Goal: Task Accomplishment & Management: Manage account settings

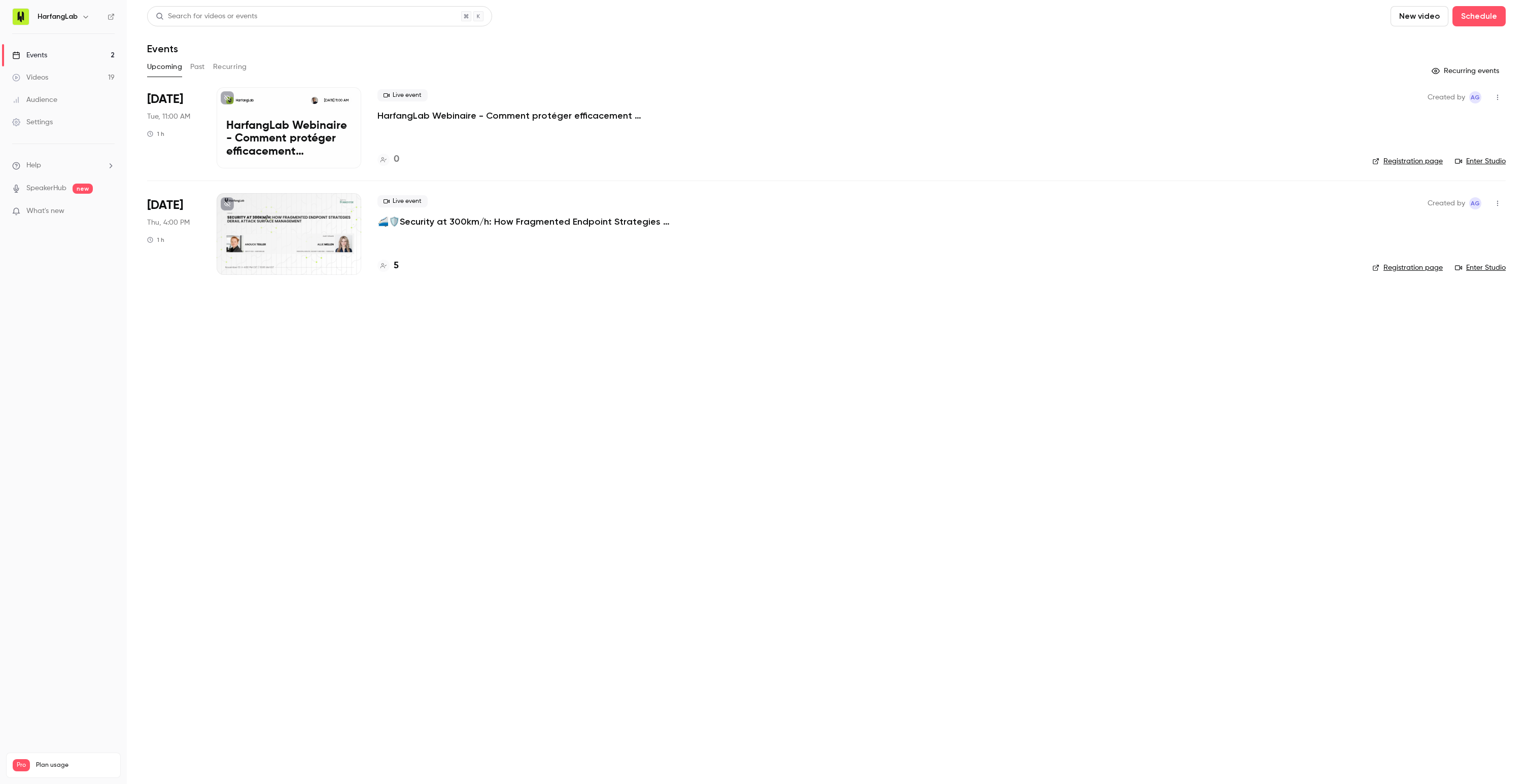
click at [84, 18] on icon "button" at bounding box center [85, 17] width 5 height 2
click at [53, 60] on div "HarfangLab [PERSON_NAME][EMAIL_ADDRESS][PERSON_NAME][DOMAIN_NAME] Billing Pro N…" at bounding box center [127, 101] width 236 height 119
click at [36, 315] on div at bounding box center [763, 392] width 1526 height 784
click at [64, 123] on link "Settings" at bounding box center [63, 123] width 127 height 23
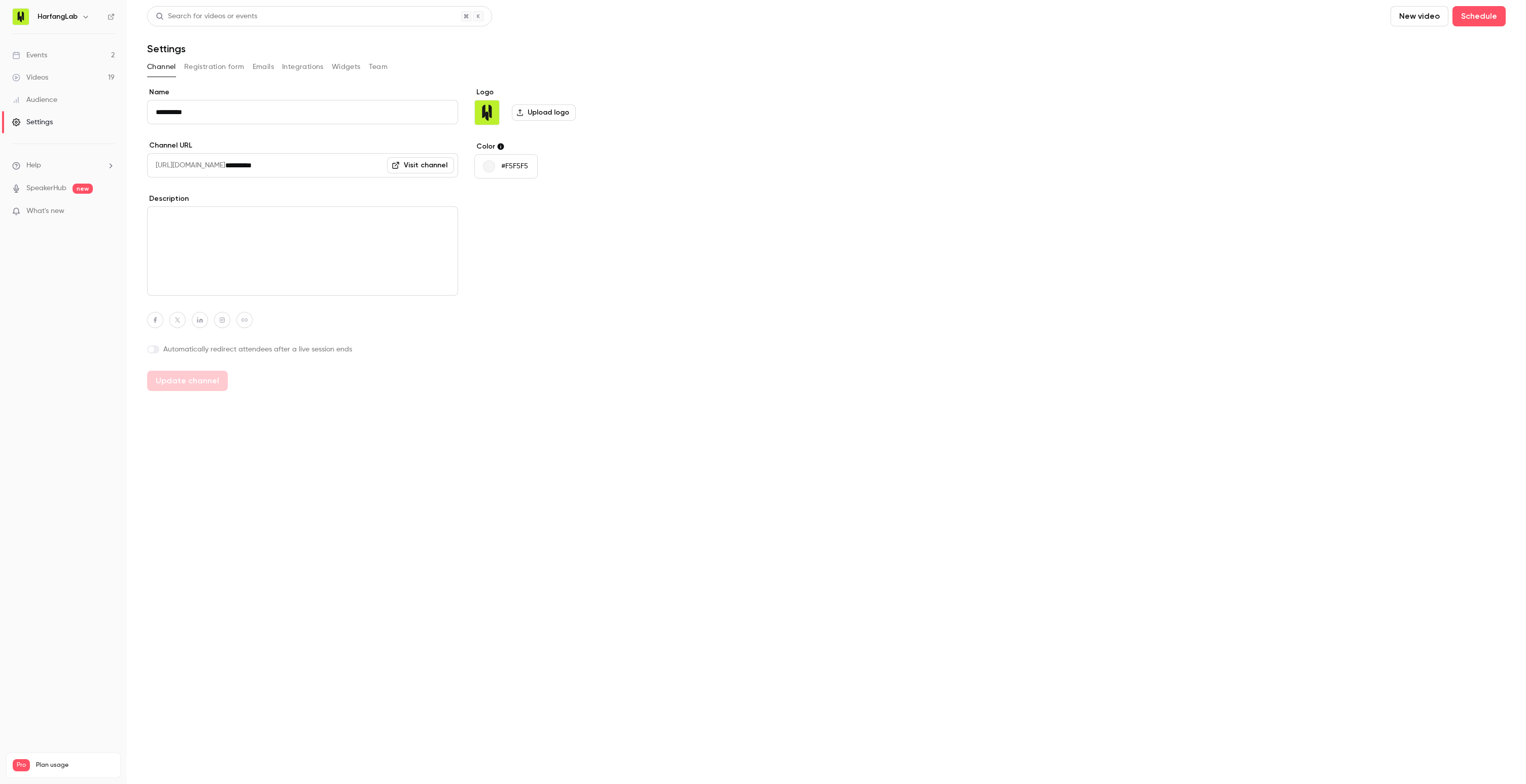
click at [228, 69] on button "Registration form" at bounding box center [214, 66] width 60 height 16
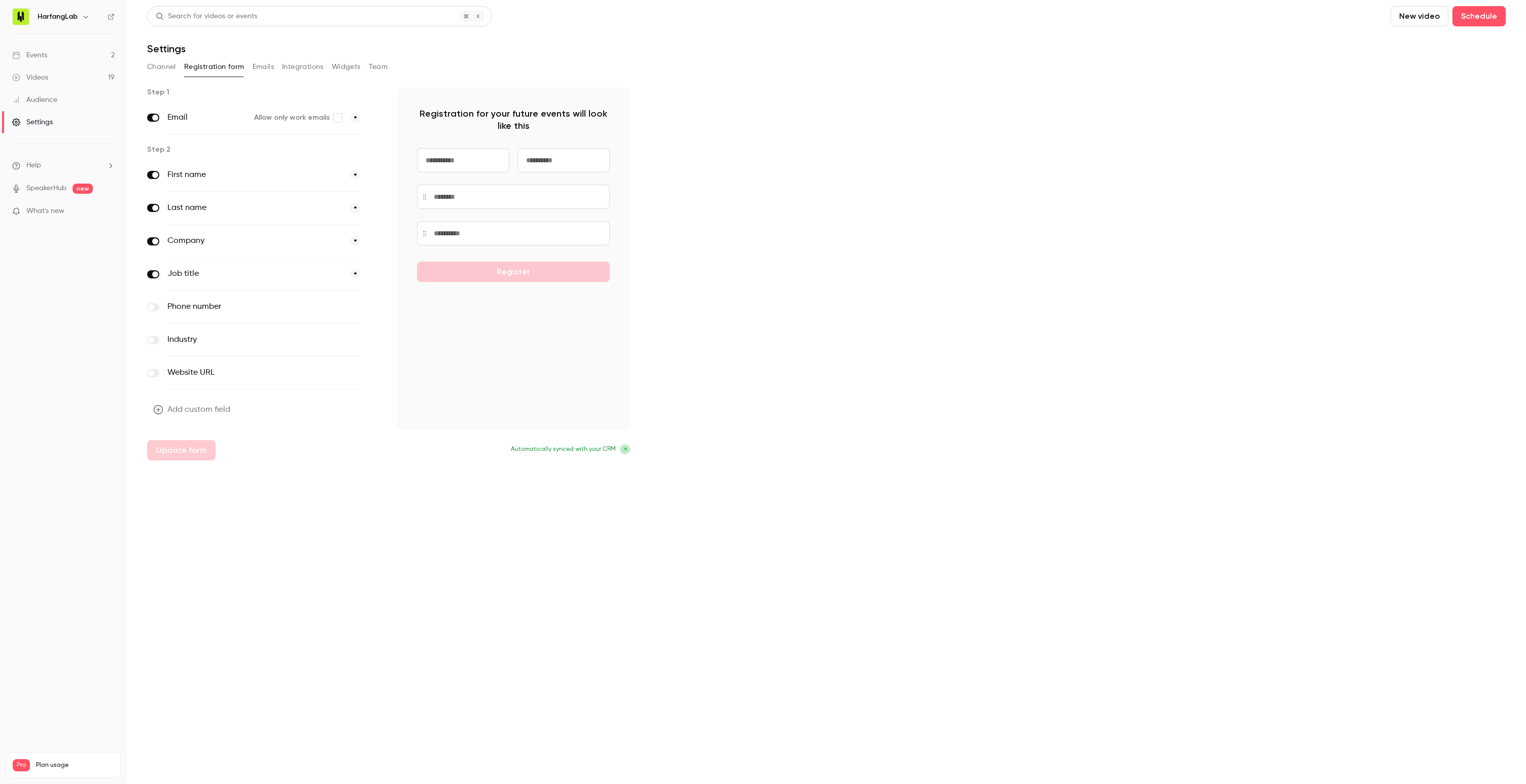
click at [260, 67] on button "Emails" at bounding box center [263, 66] width 21 height 16
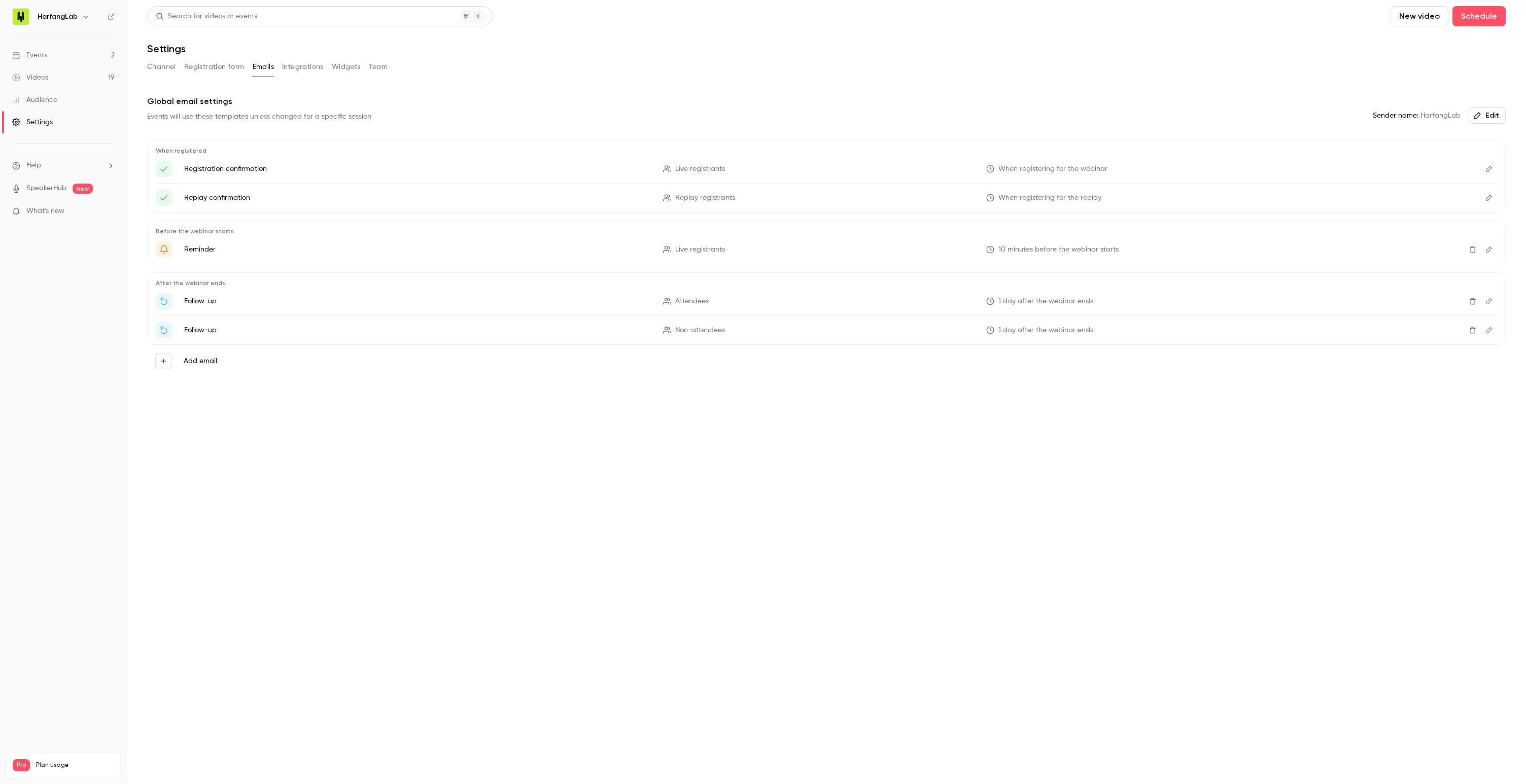
click at [299, 66] on button "Integrations" at bounding box center [303, 66] width 41 height 16
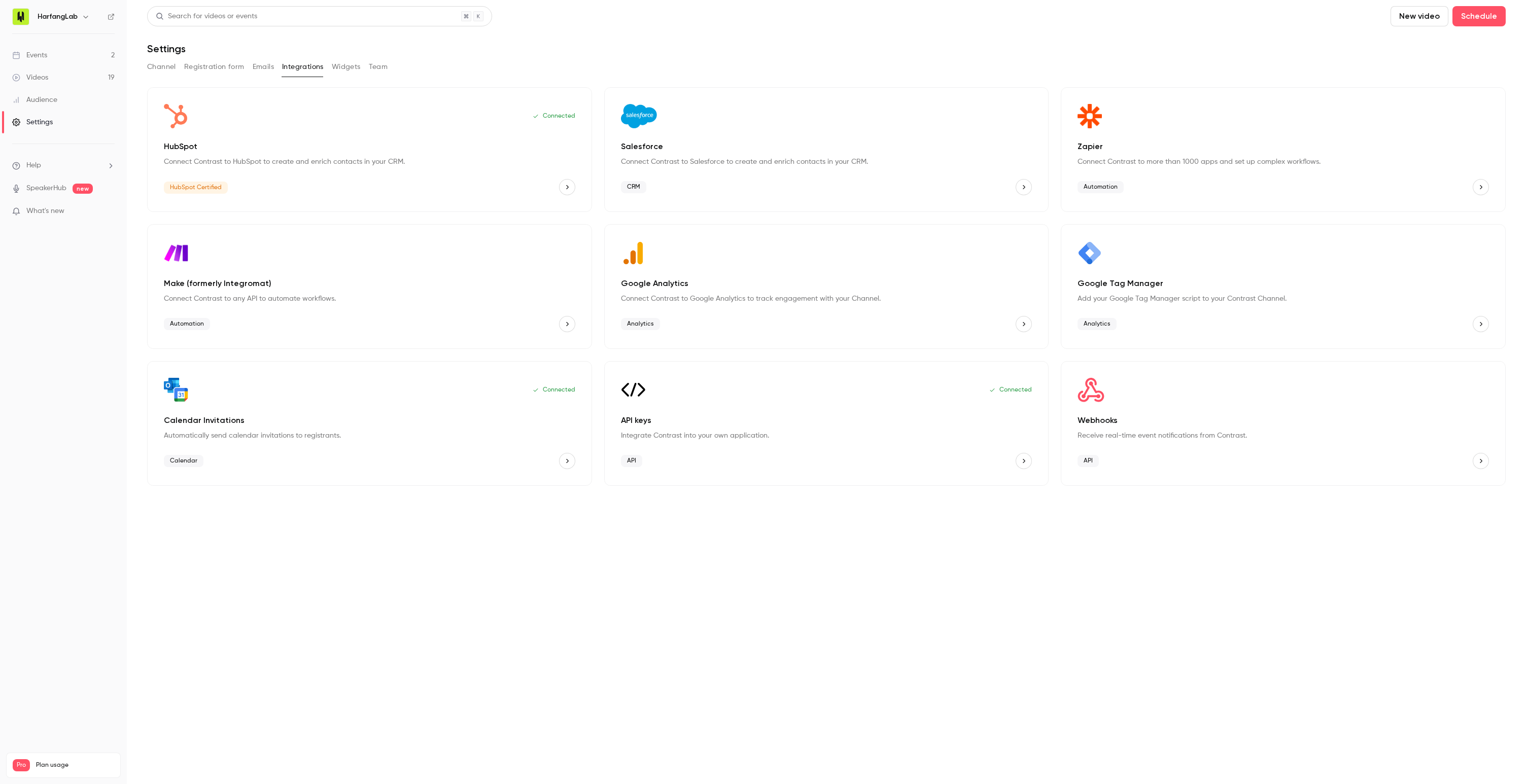
click at [341, 68] on button "Widgets" at bounding box center [346, 66] width 29 height 16
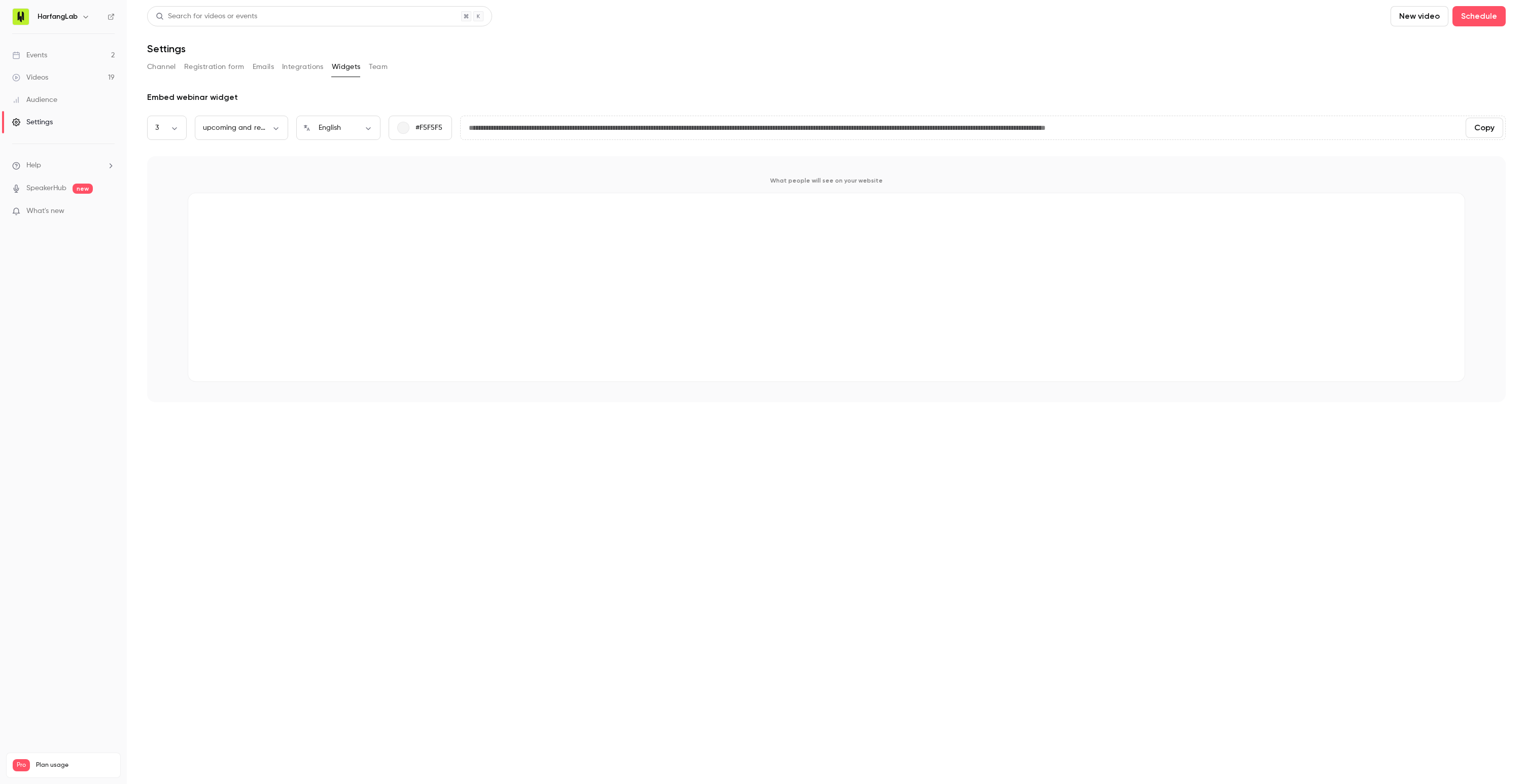
click at [374, 72] on button "Team" at bounding box center [379, 66] width 20 height 16
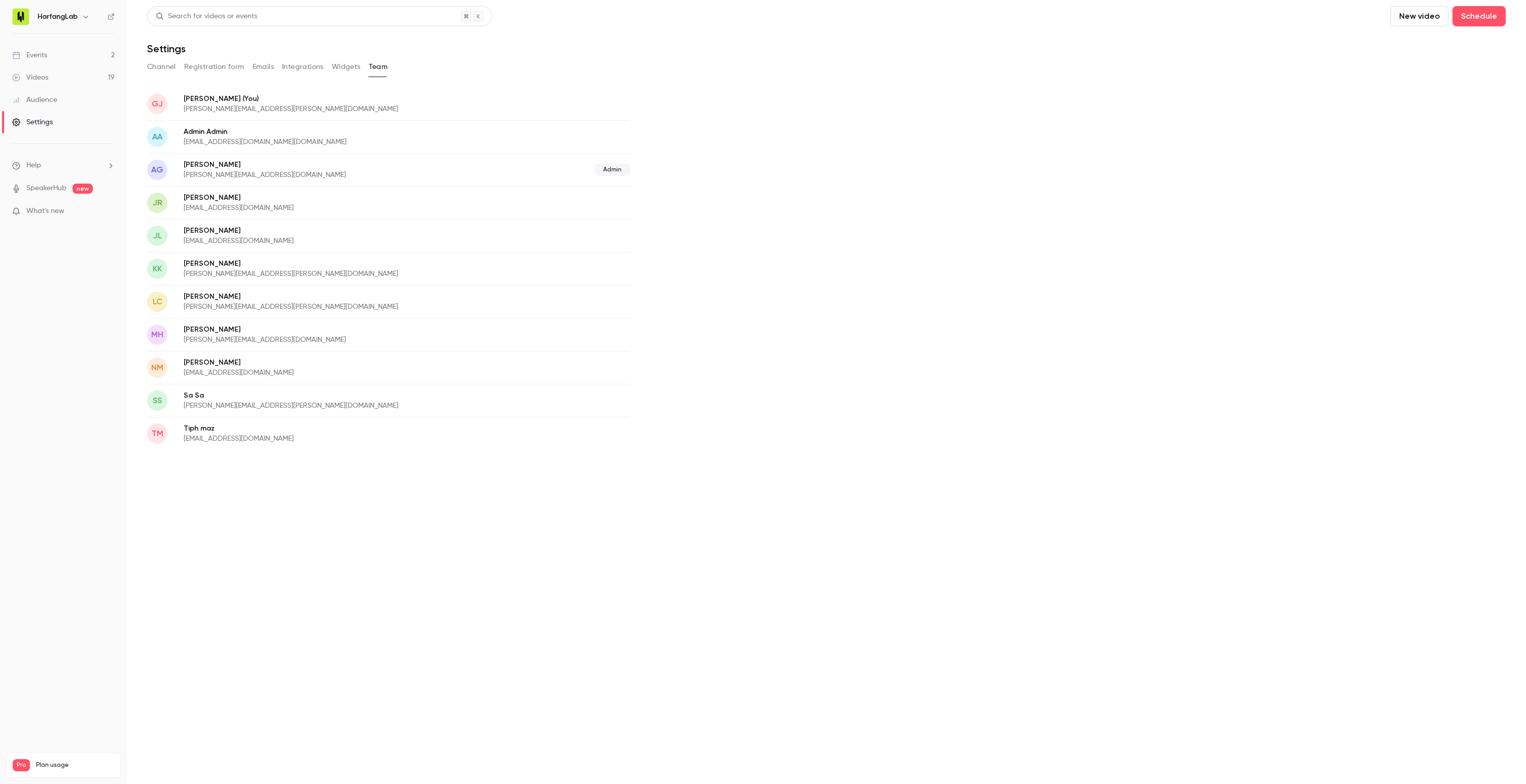
click at [164, 65] on button "Channel" at bounding box center [161, 66] width 29 height 16
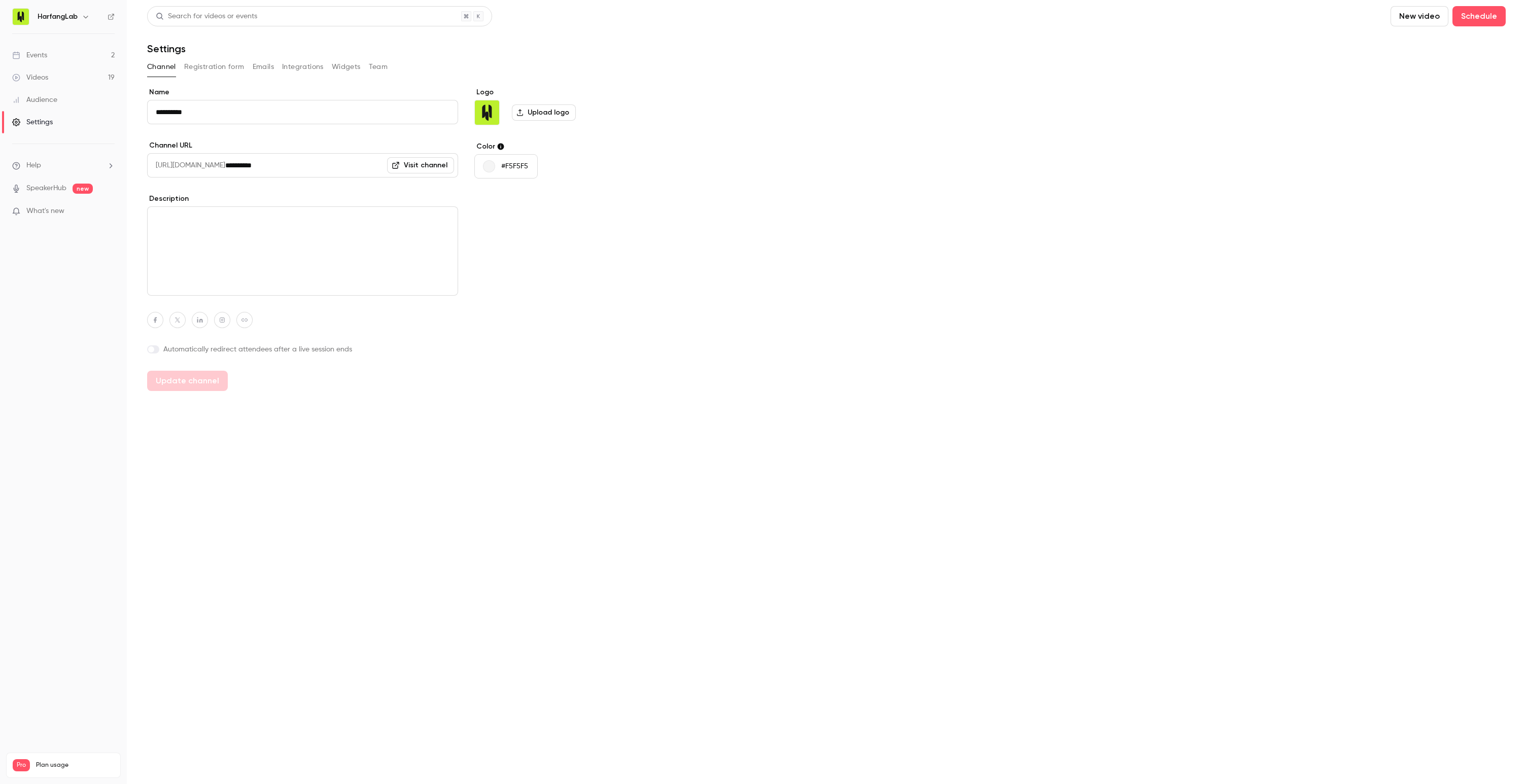
click at [48, 99] on div "Audience" at bounding box center [35, 99] width 45 height 10
